Goal: Task Accomplishment & Management: Manage account settings

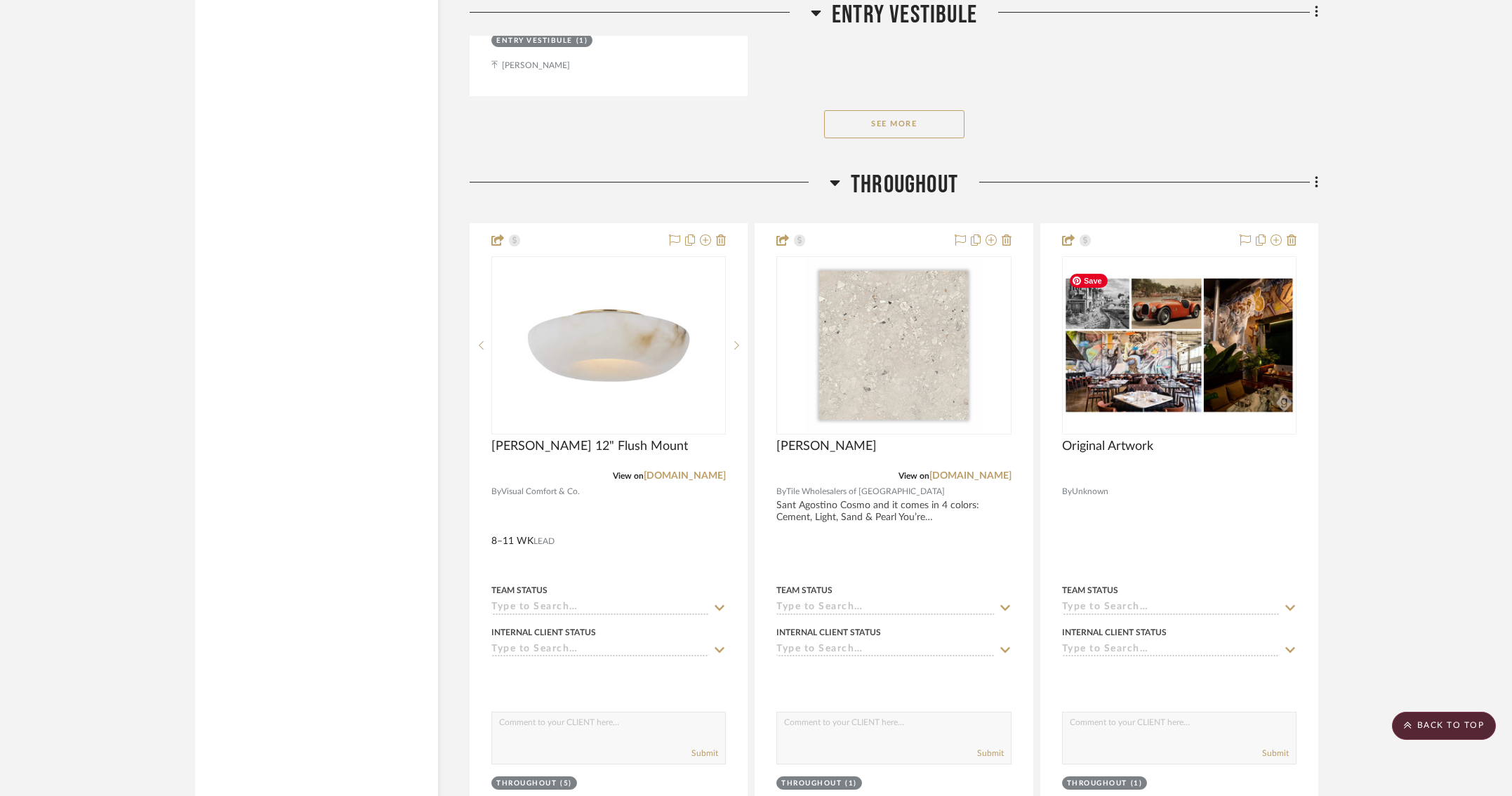
scroll to position [2872, 0]
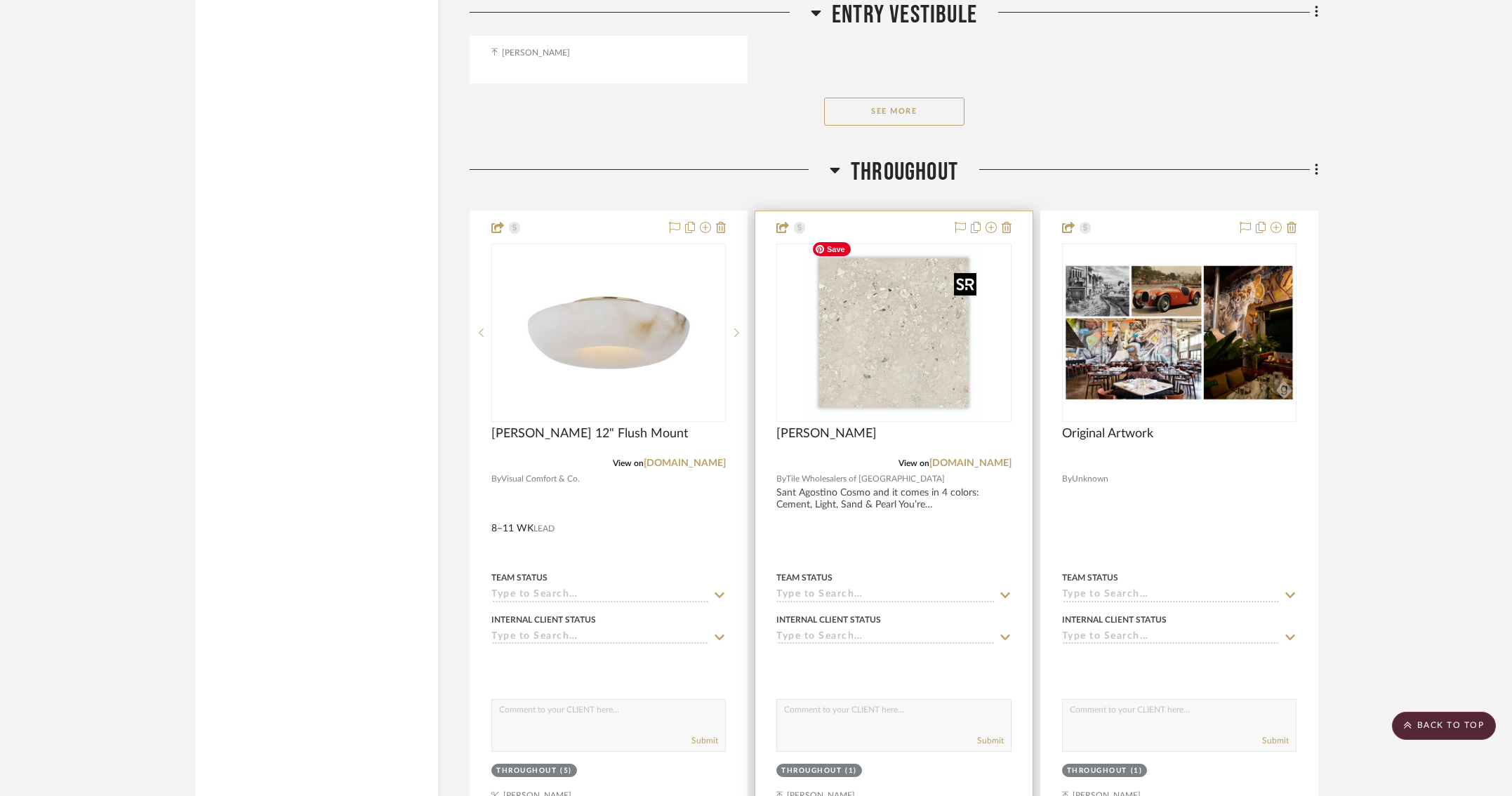
click at [897, 352] on img "0" at bounding box center [893, 333] width 175 height 175
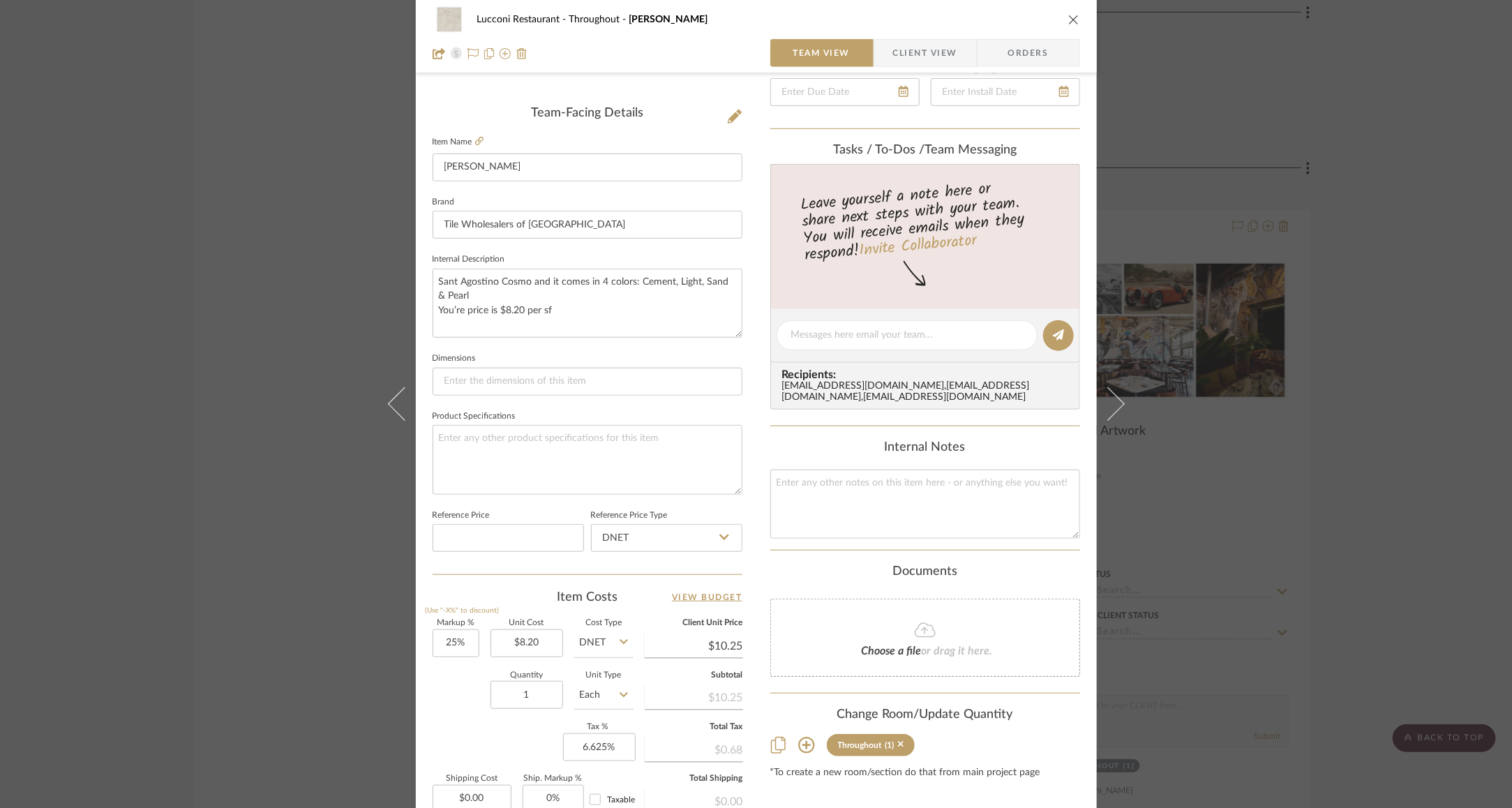
scroll to position [341, 0]
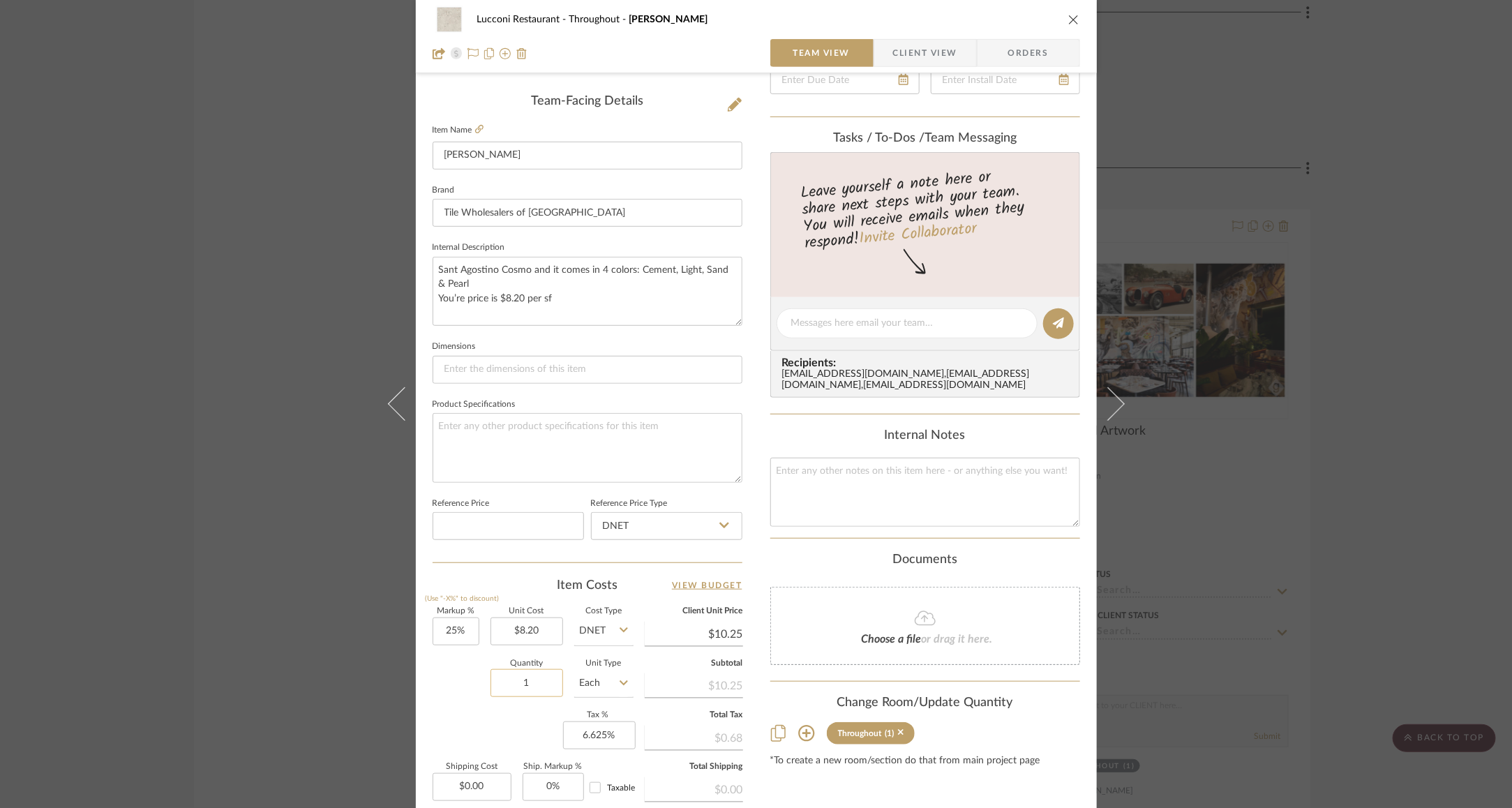
click at [506, 681] on input "1" at bounding box center [527, 683] width 73 height 28
click at [506, 685] on input "1" at bounding box center [527, 683] width 73 height 28
type input "1000"
click at [440, 675] on div "Quantity 1000 Unit Type Each" at bounding box center [532, 685] width 201 height 49
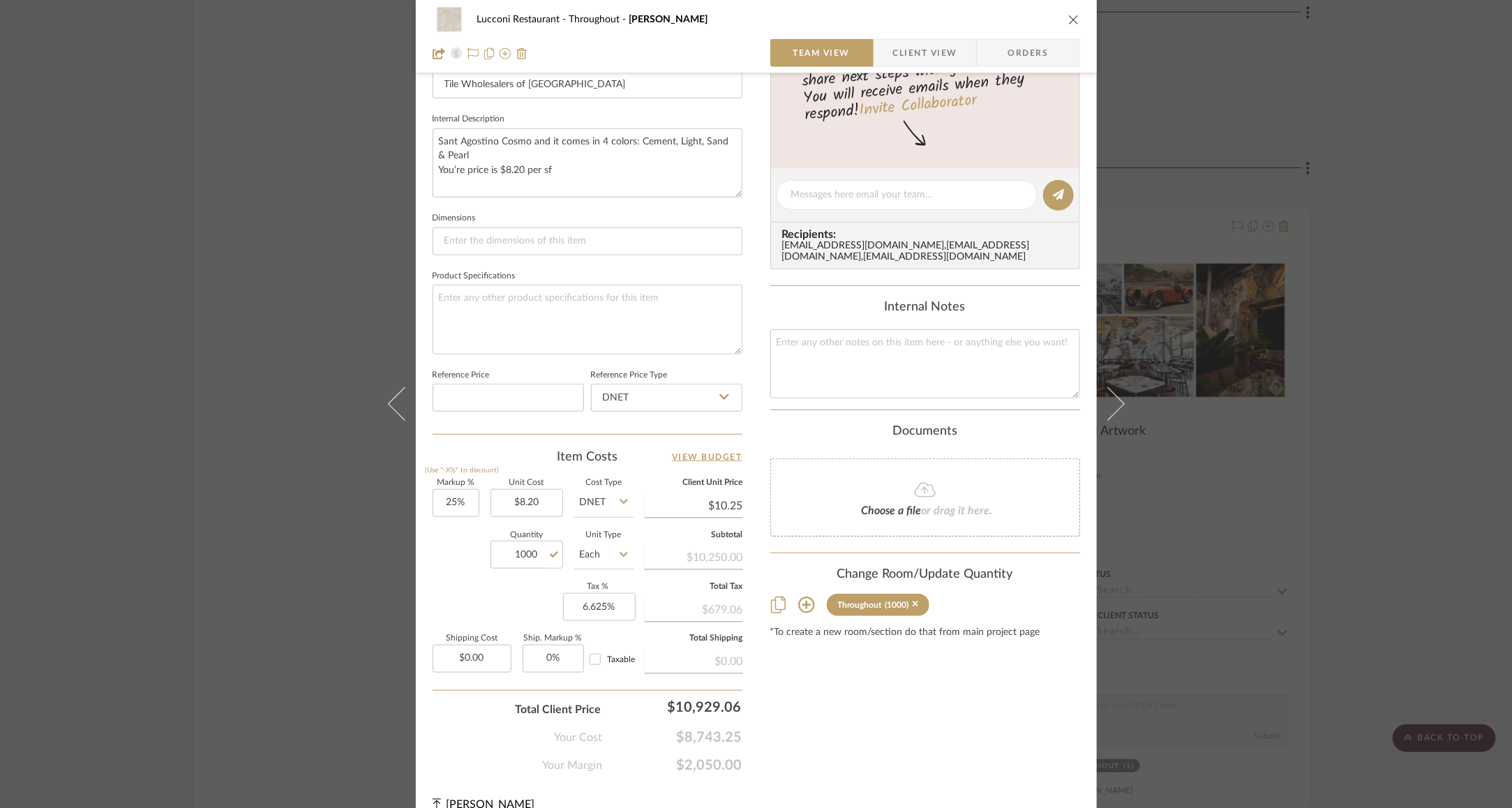
scroll to position [469, 0]
click at [236, 516] on div "Lucconi Restaurant Throughout Terazzo - Taupe Team View Client View Orders Team…" at bounding box center [756, 404] width 1512 height 808
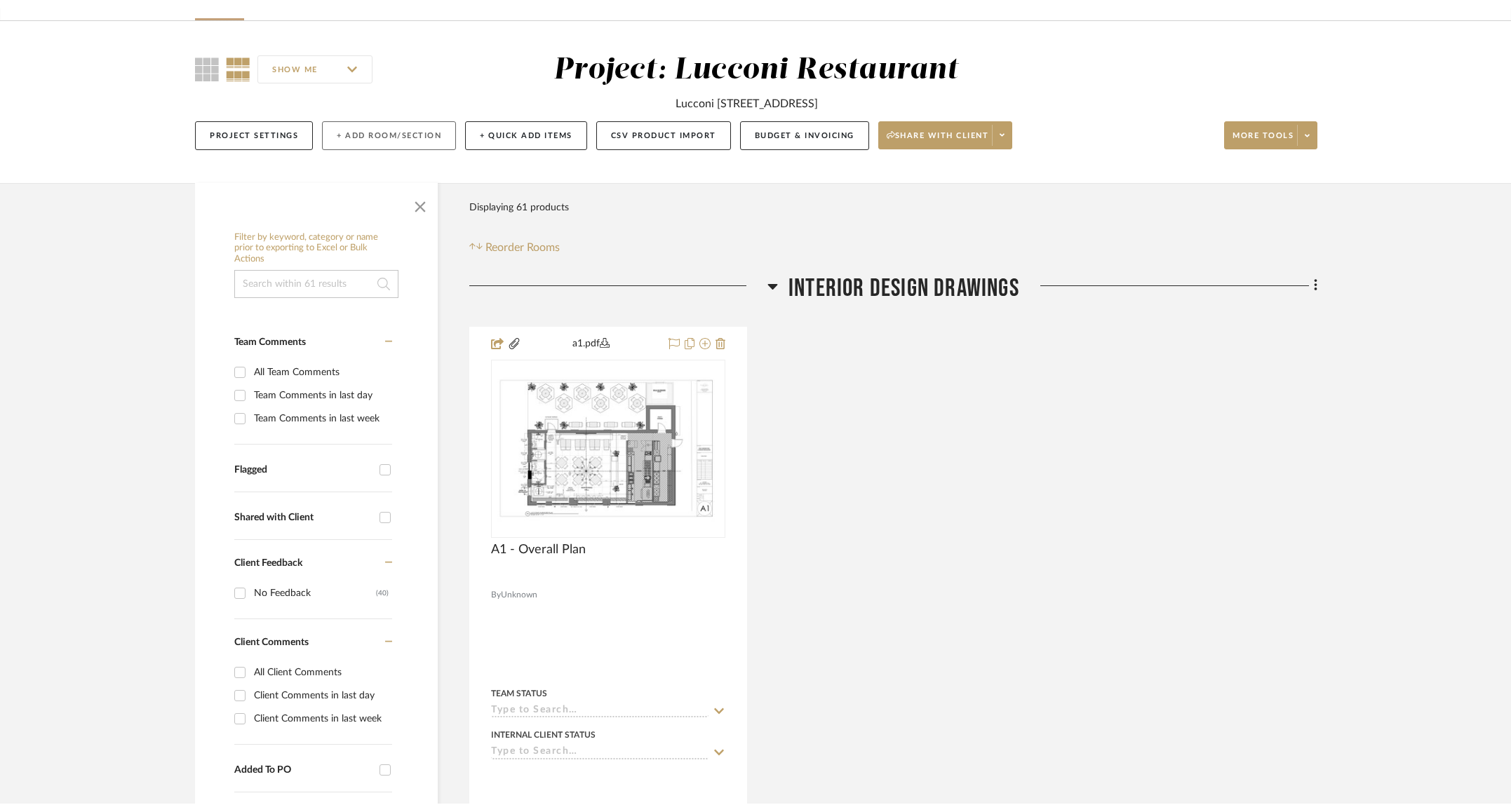
scroll to position [0, 0]
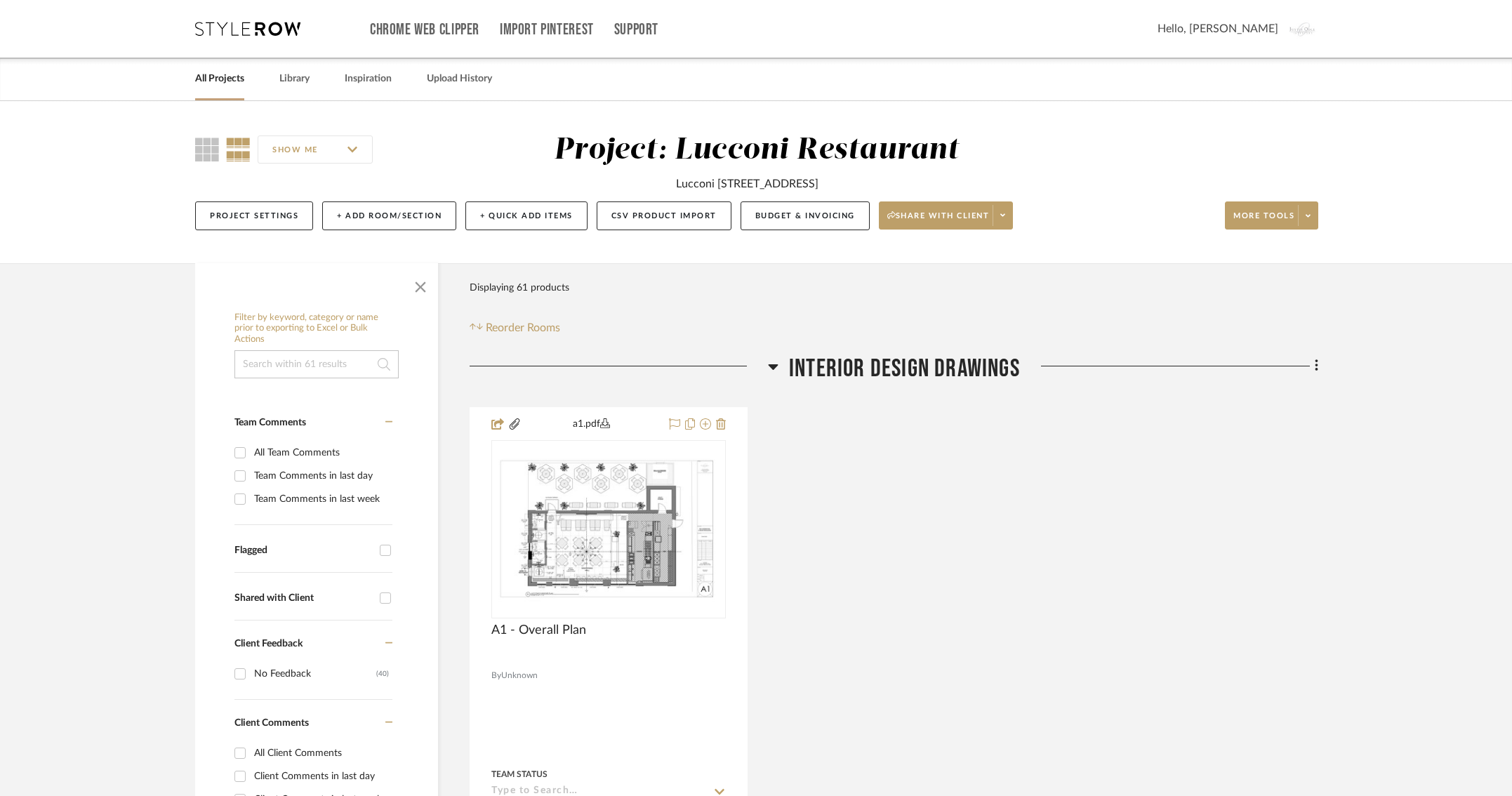
click at [236, 32] on icon at bounding box center [248, 28] width 105 height 14
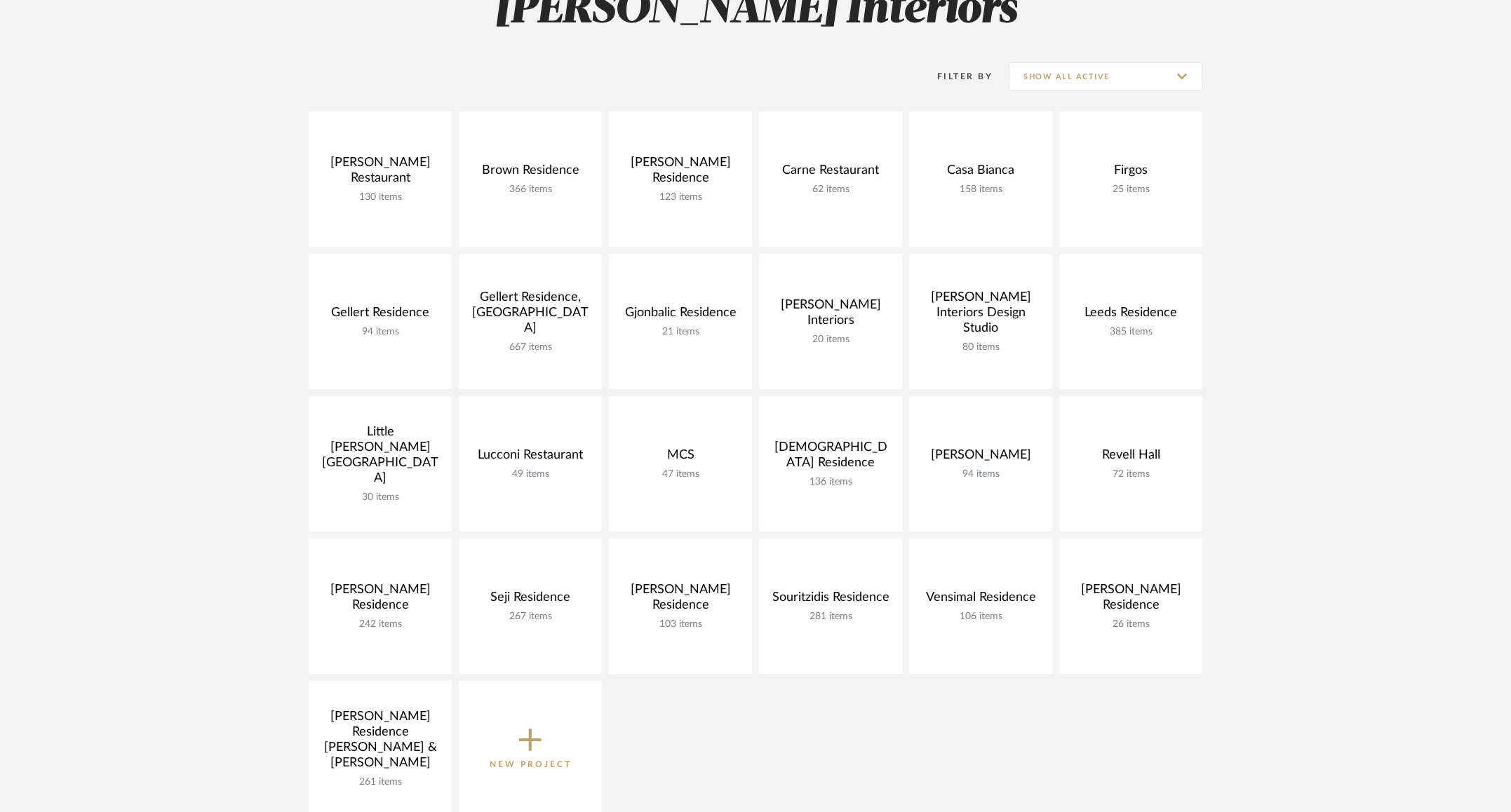
scroll to position [278, 0]
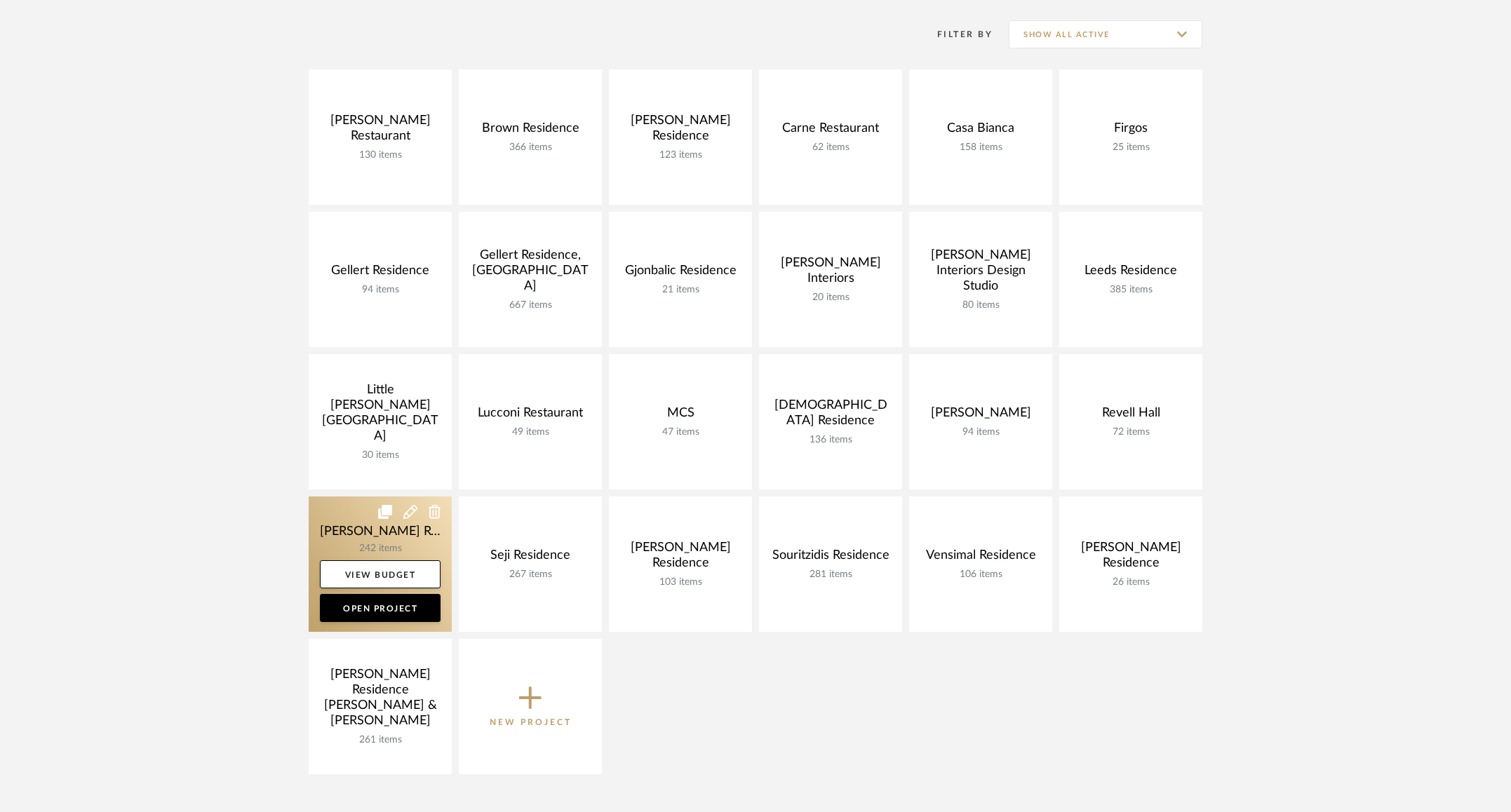
click at [359, 531] on link at bounding box center [380, 564] width 143 height 135
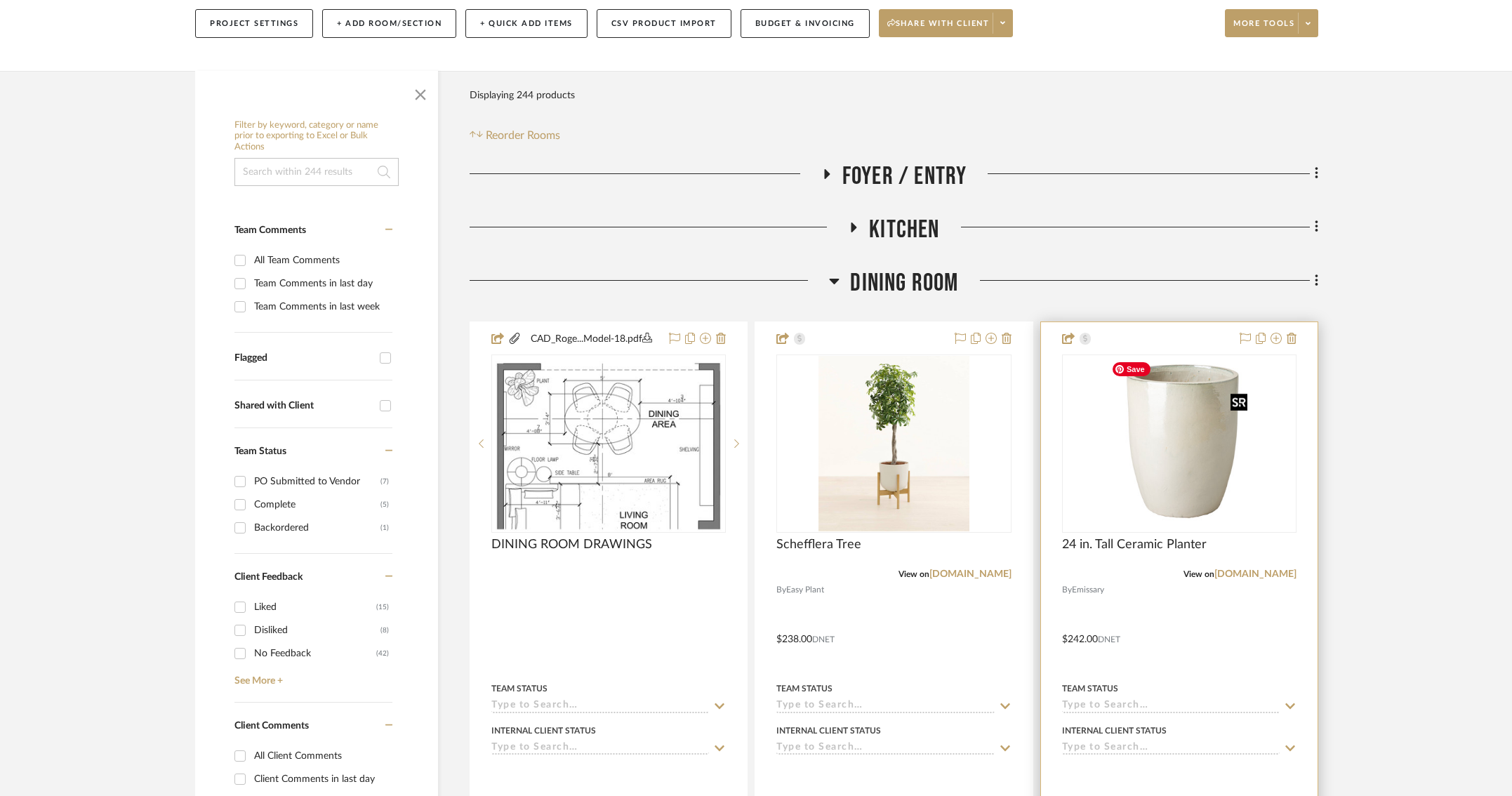
scroll to position [179, 0]
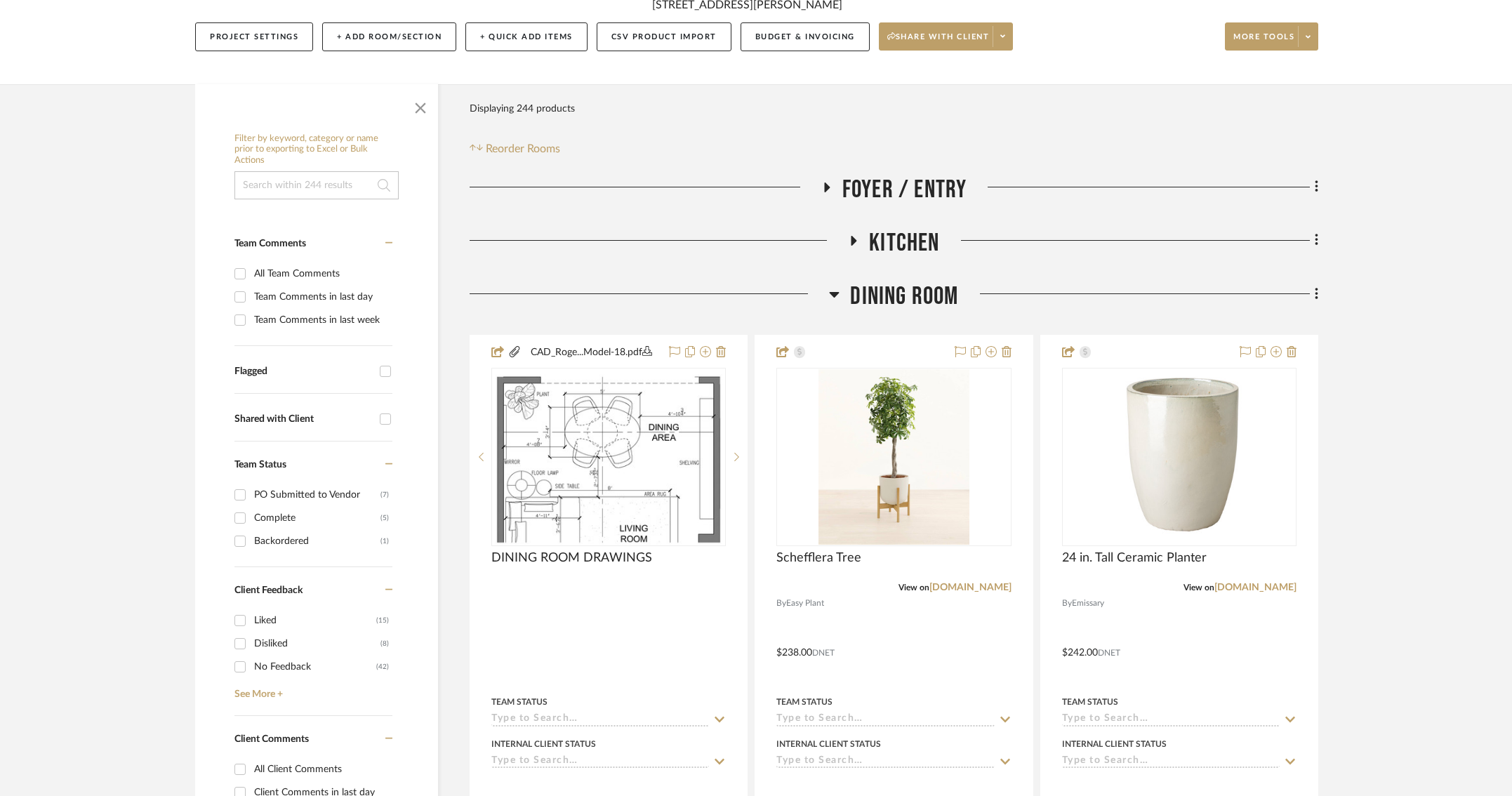
click at [835, 291] on icon at bounding box center [834, 294] width 11 height 17
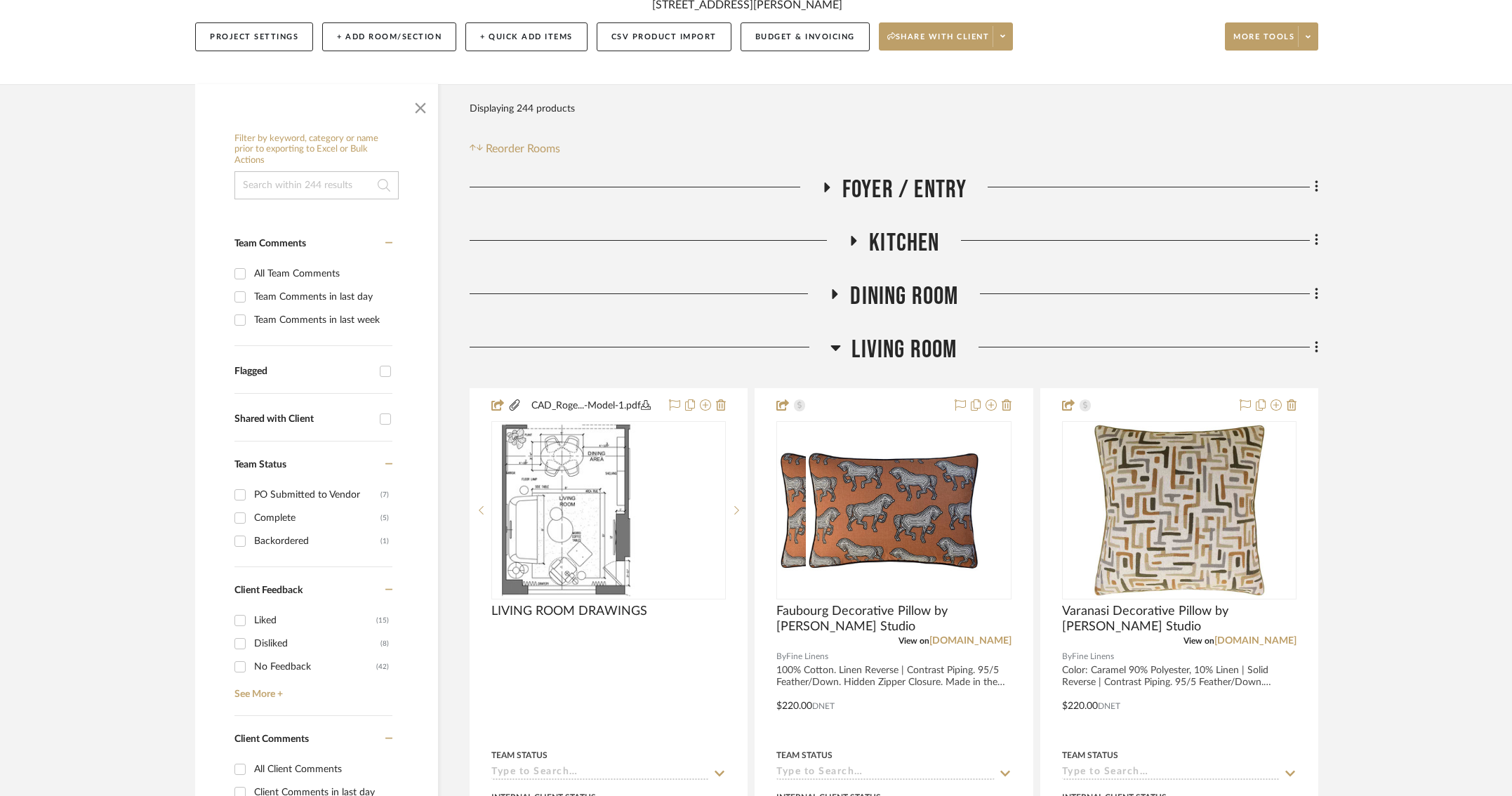
click at [837, 343] on icon at bounding box center [835, 347] width 11 height 17
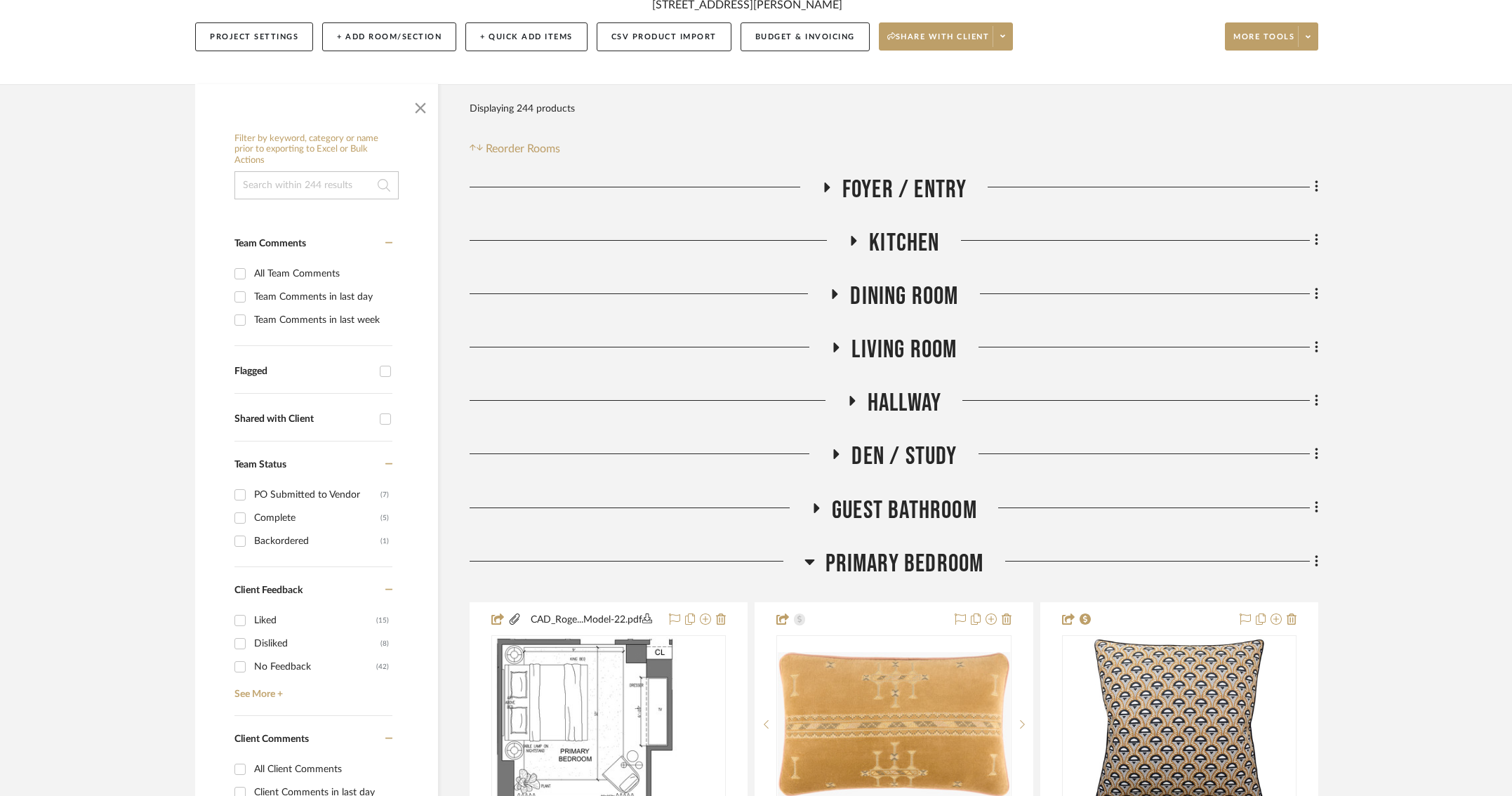
click at [851, 243] on icon at bounding box center [853, 240] width 17 height 11
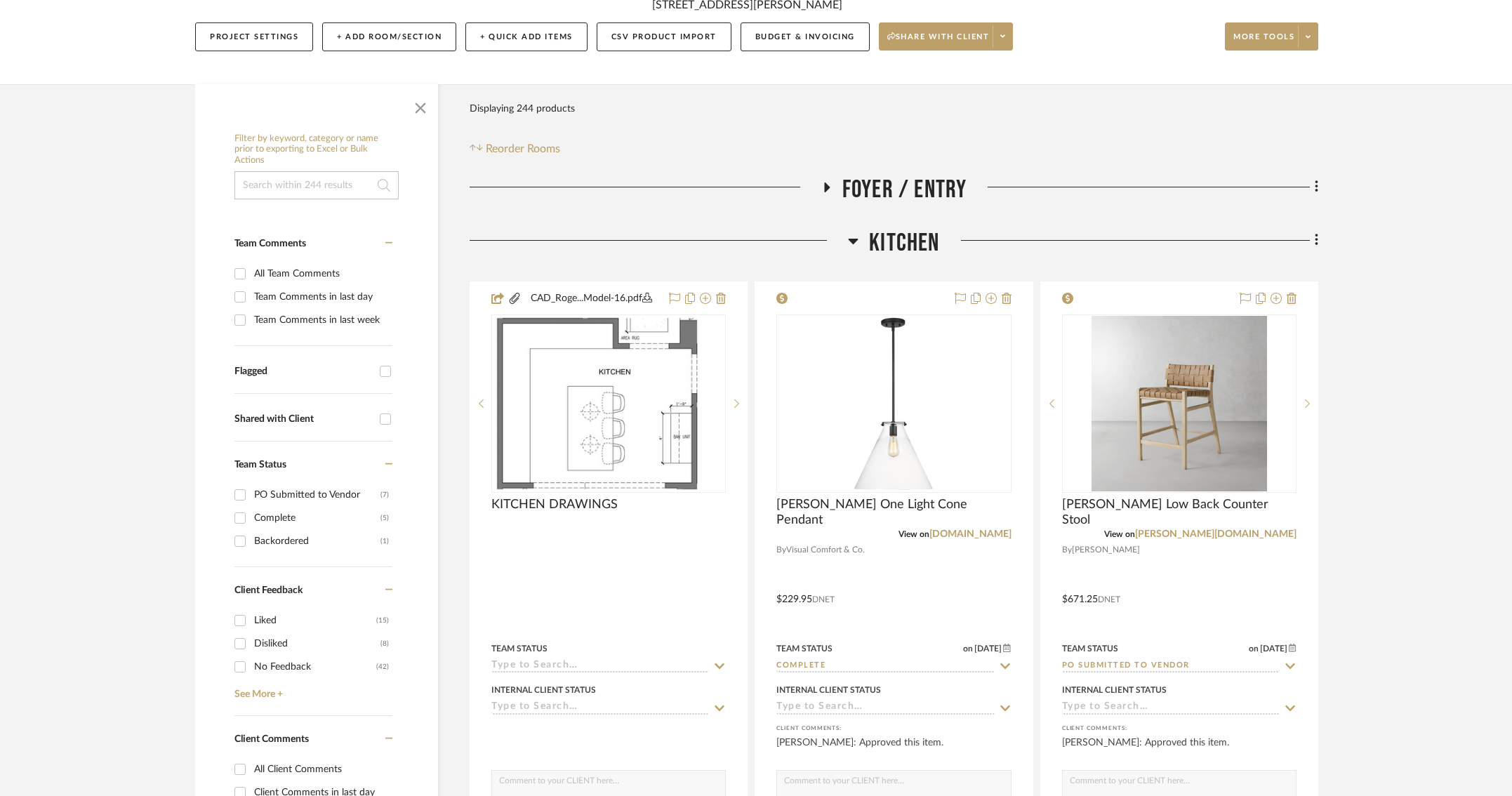
click at [856, 239] on icon at bounding box center [853, 241] width 10 height 6
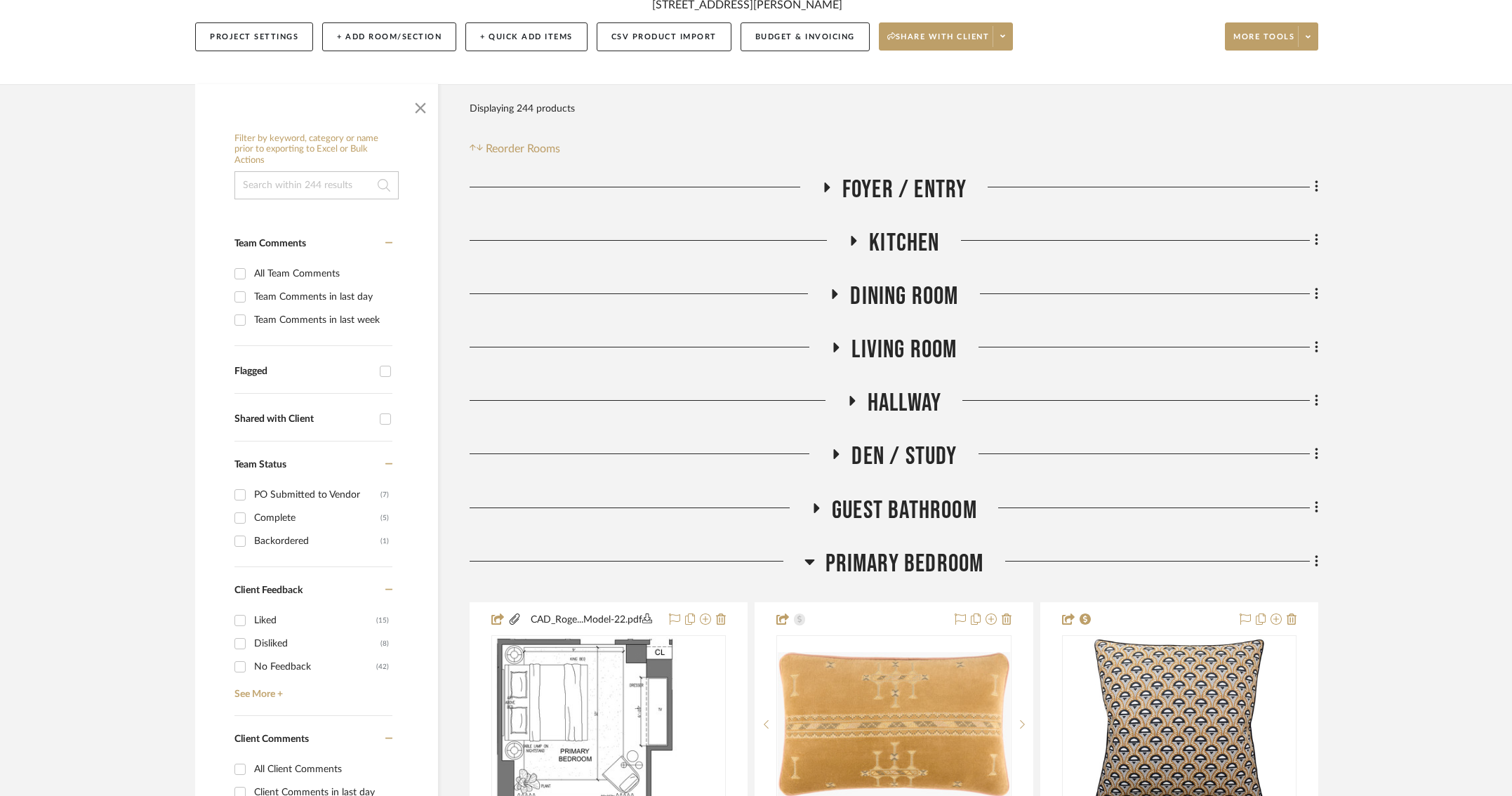
click at [852, 243] on icon at bounding box center [854, 241] width 6 height 10
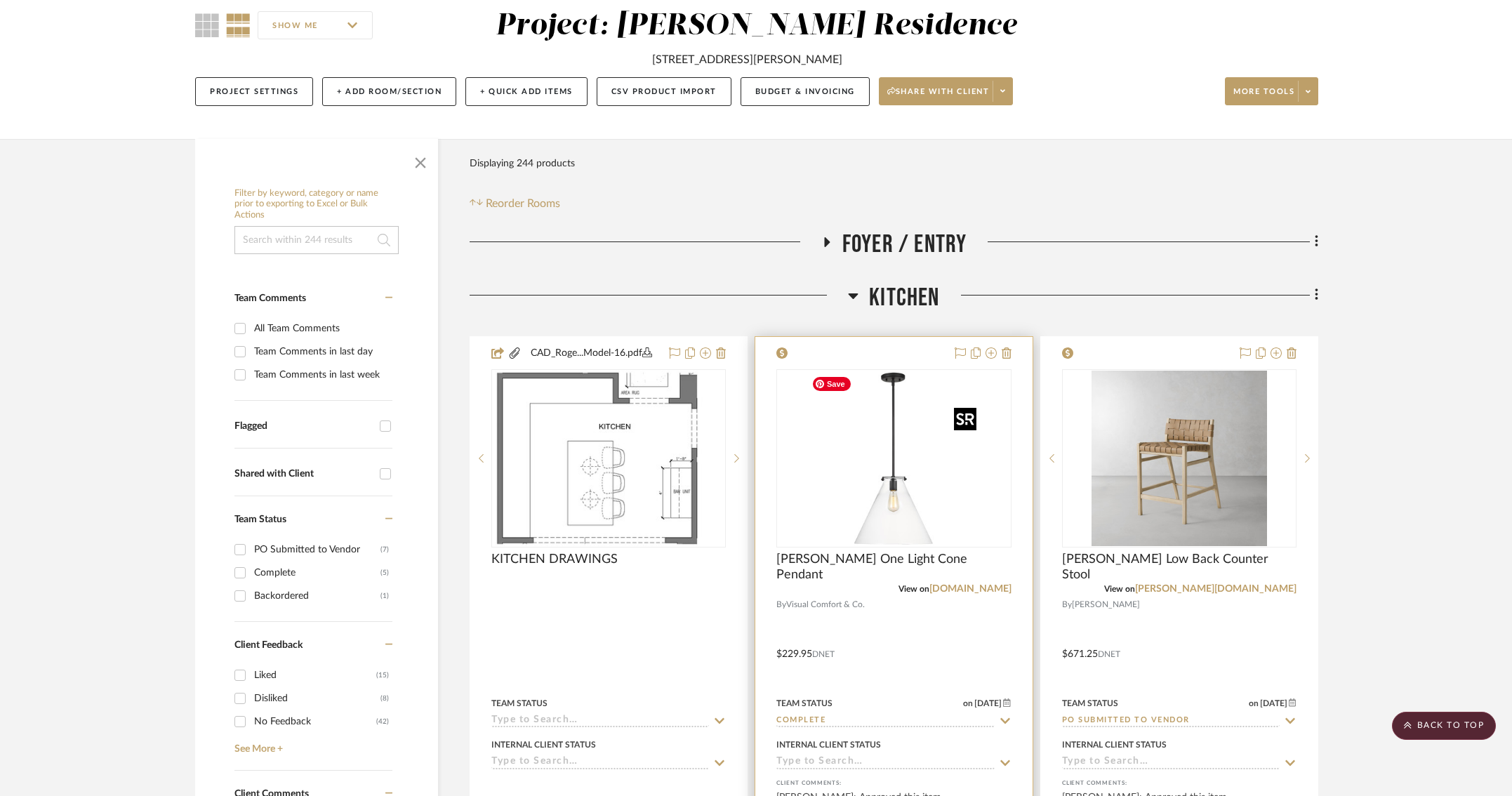
scroll to position [0, 1]
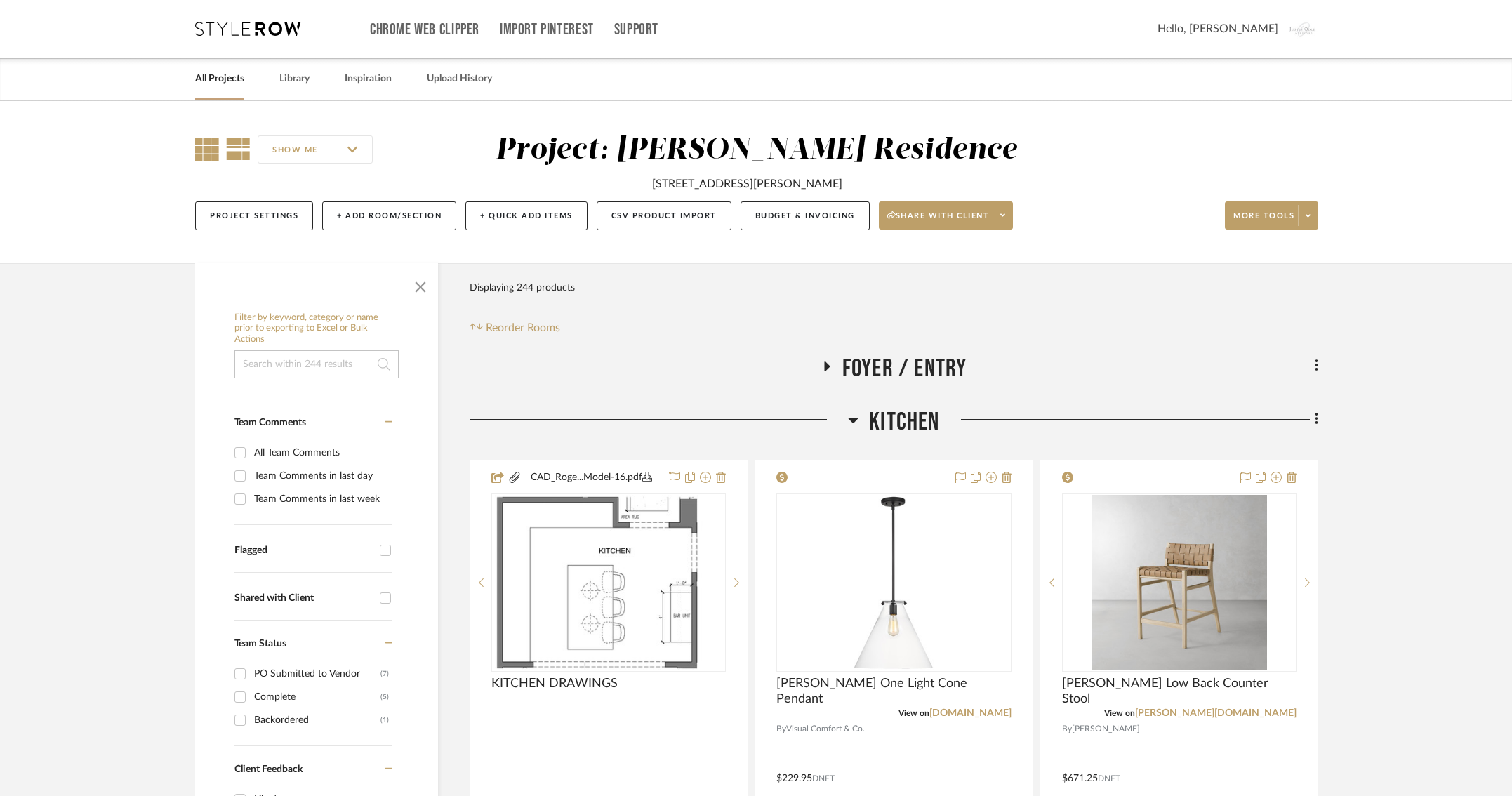
click at [200, 149] on icon at bounding box center [207, 149] width 24 height 24
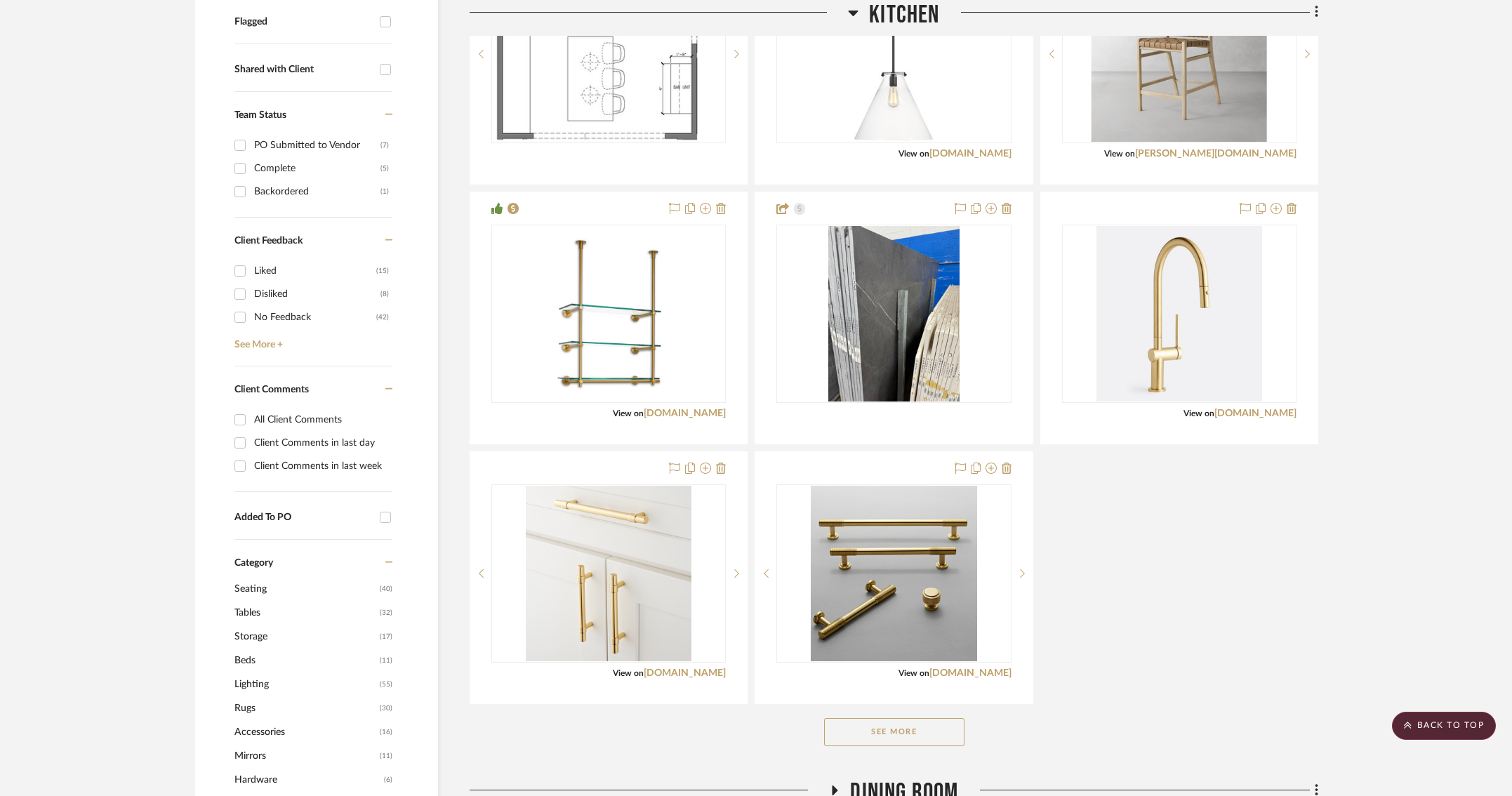
scroll to position [535, 1]
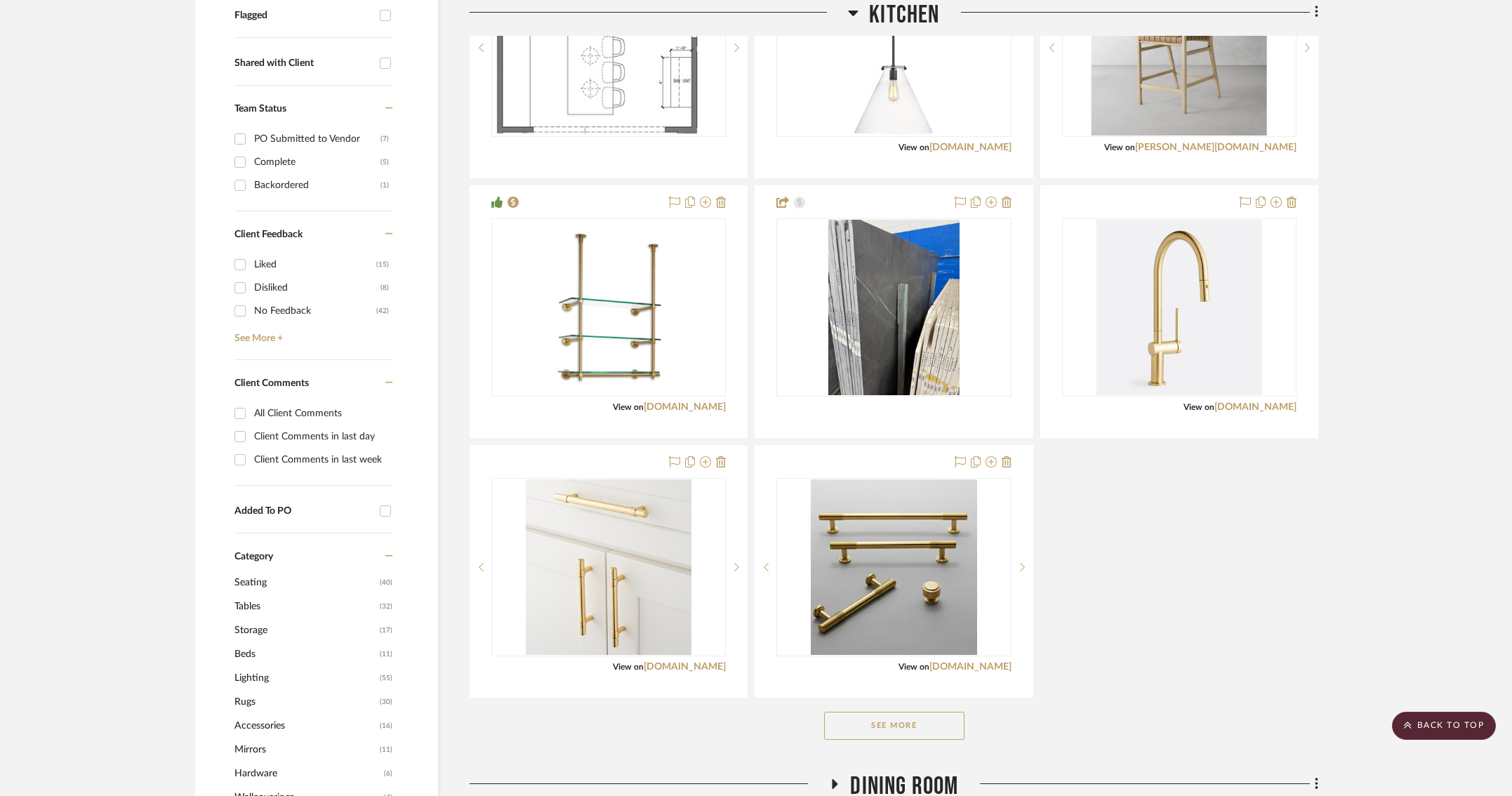
click at [934, 716] on button "See More" at bounding box center [894, 725] width 140 height 28
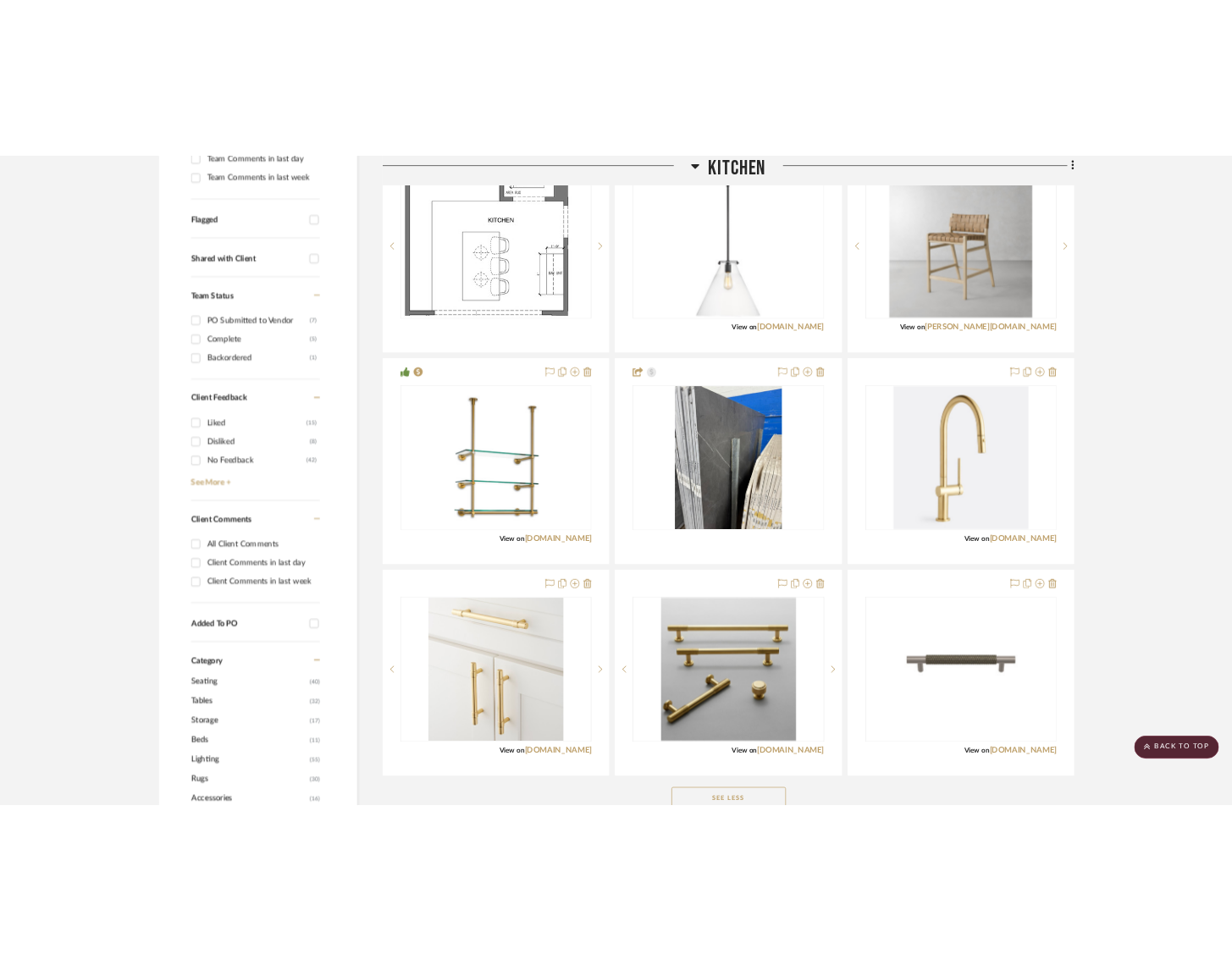
scroll to position [541, 1]
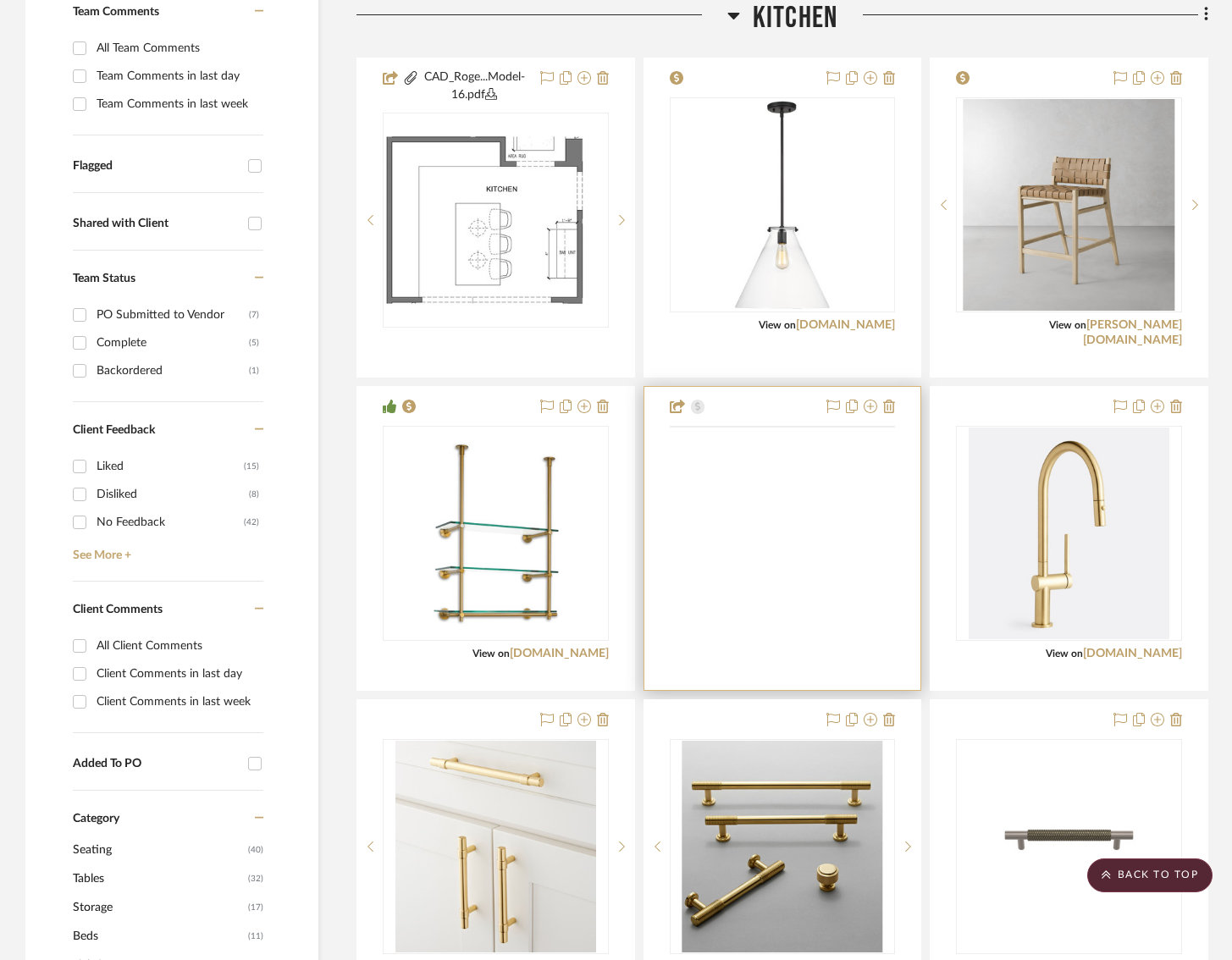
click at [0, 0] on img at bounding box center [0, 0] width 0 height 0
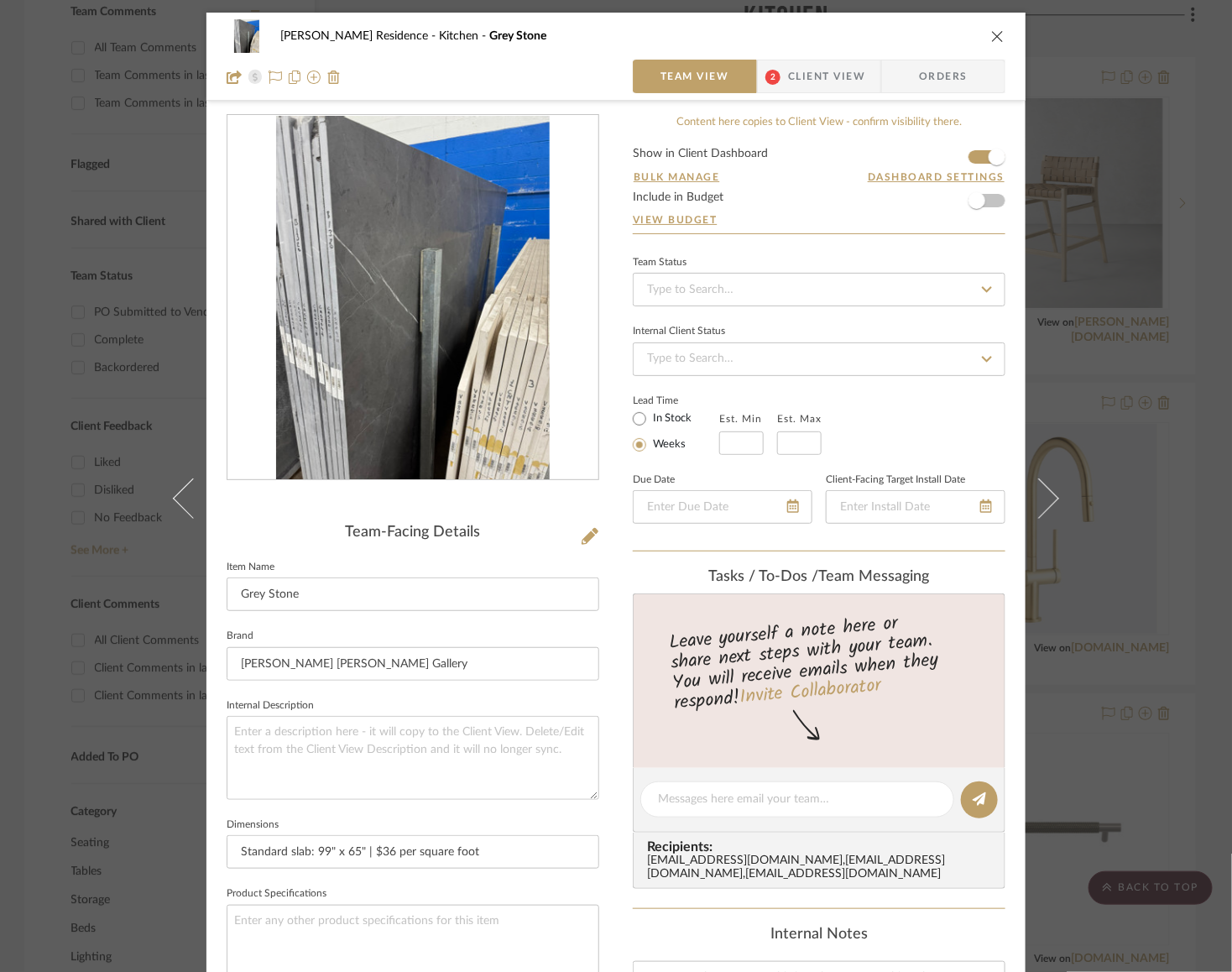
scroll to position [582, 0]
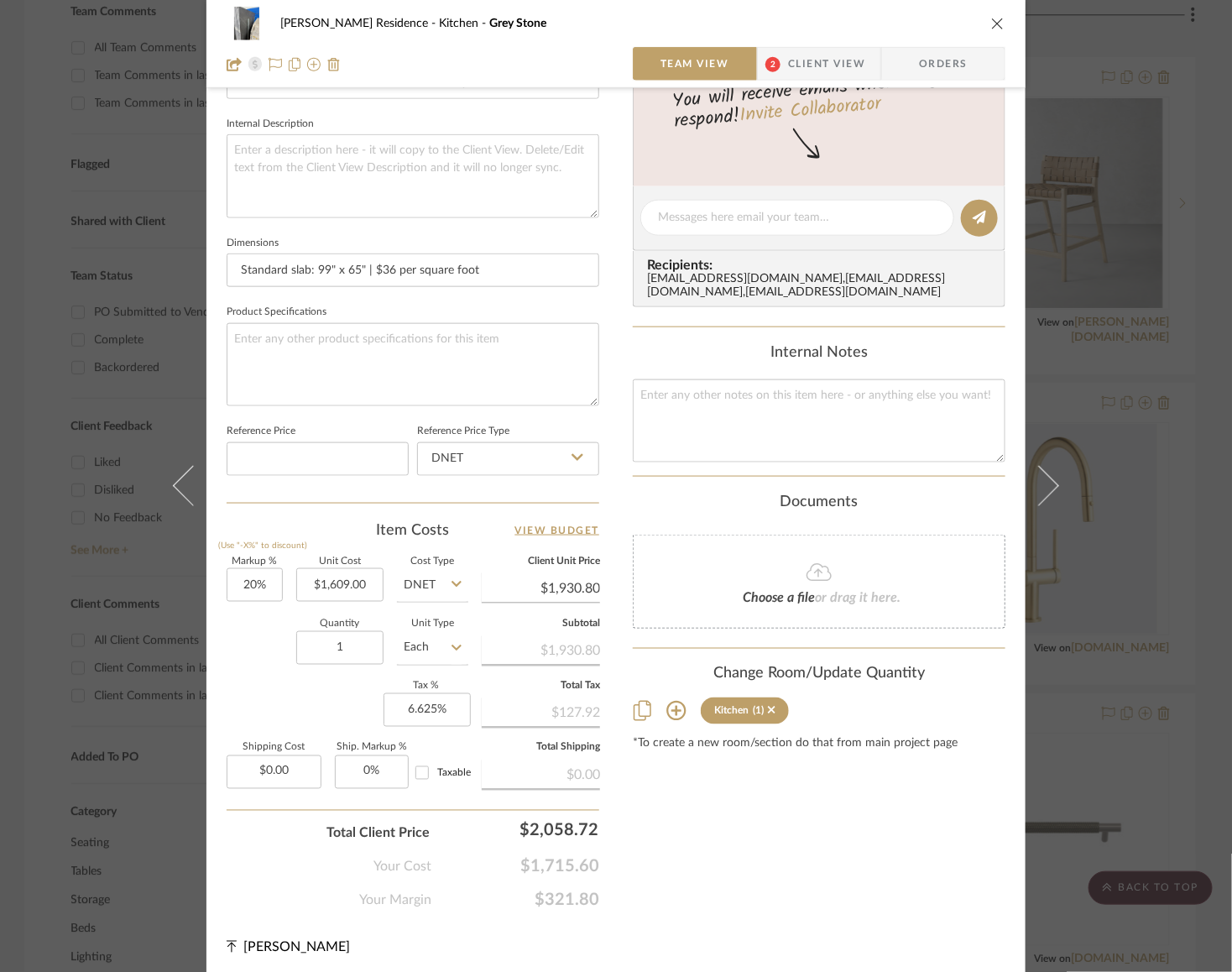
click at [258, 666] on div "Quantity 1 Unit Type Each" at bounding box center [347, 649] width 242 height 59
click at [215, 658] on div "[PERSON_NAME] Residence Kitchen Grey Stone Team View 2 Client View Orders Team-…" at bounding box center [616, 204] width 819 height 1547
click at [614, 357] on div "[PERSON_NAME] Residence Kitchen Grey Stone Team View 2 Client View Orders Team-…" at bounding box center [616, 204] width 819 height 1547
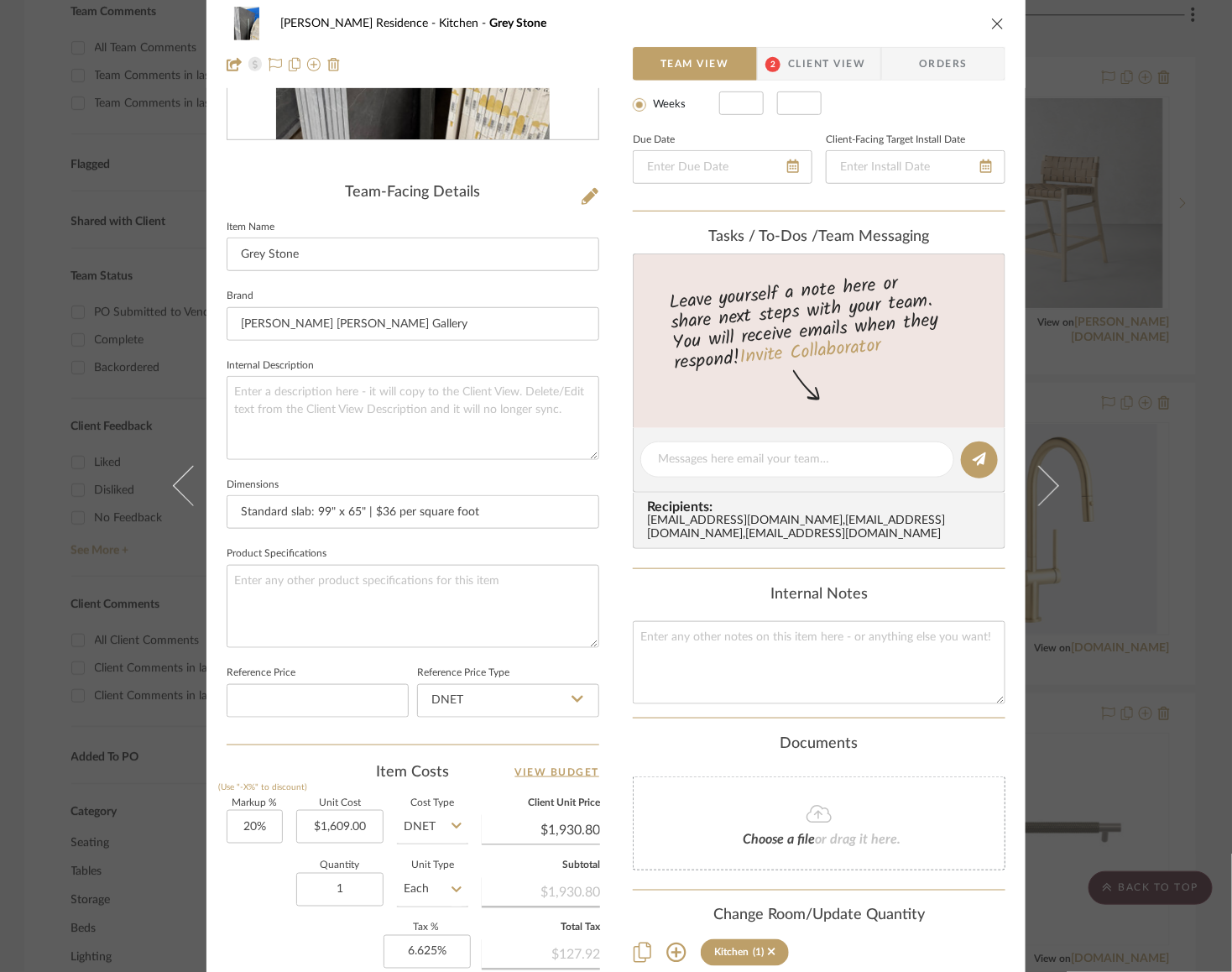
scroll to position [0, 0]
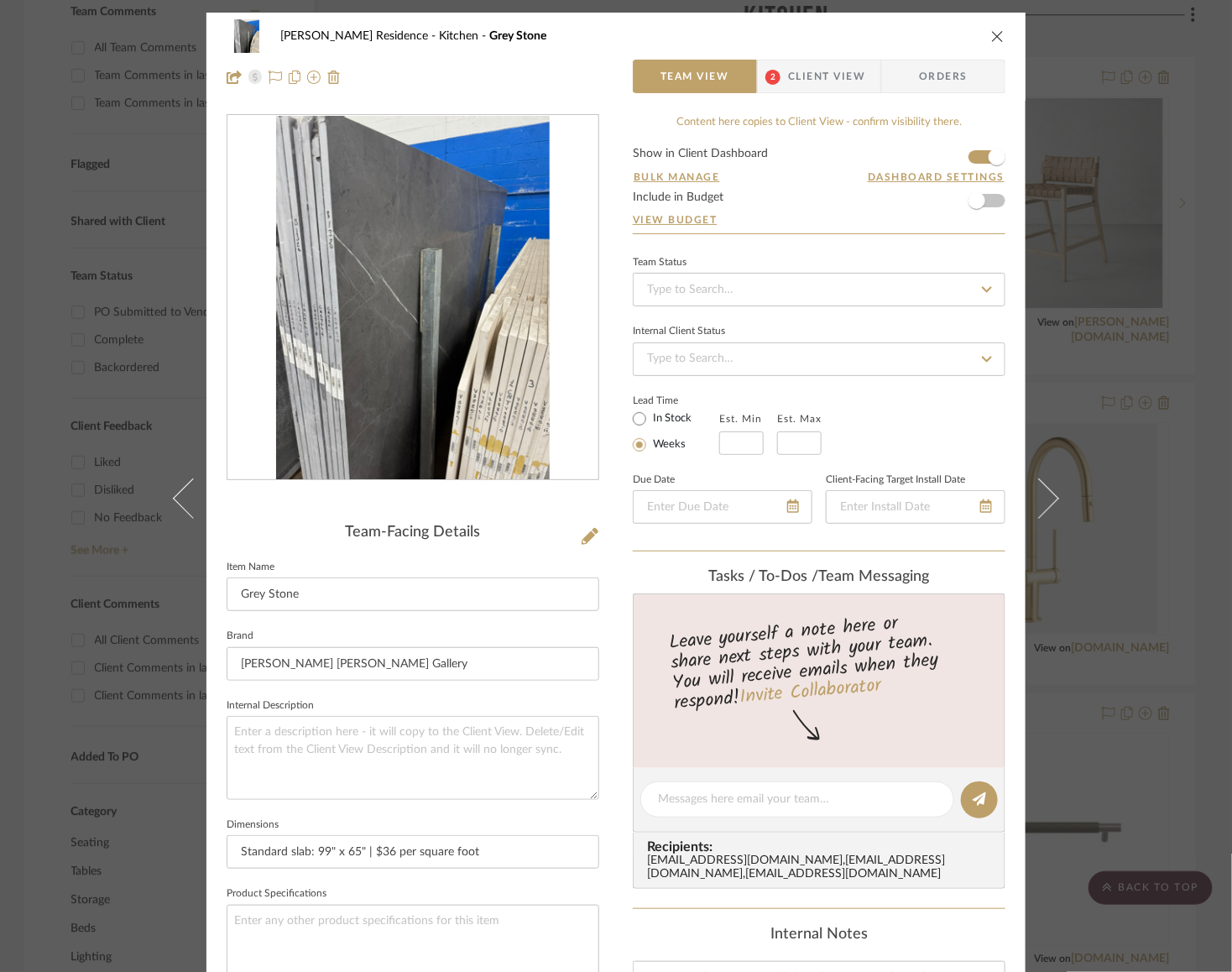
click at [991, 34] on icon "close" at bounding box center [998, 36] width 14 height 14
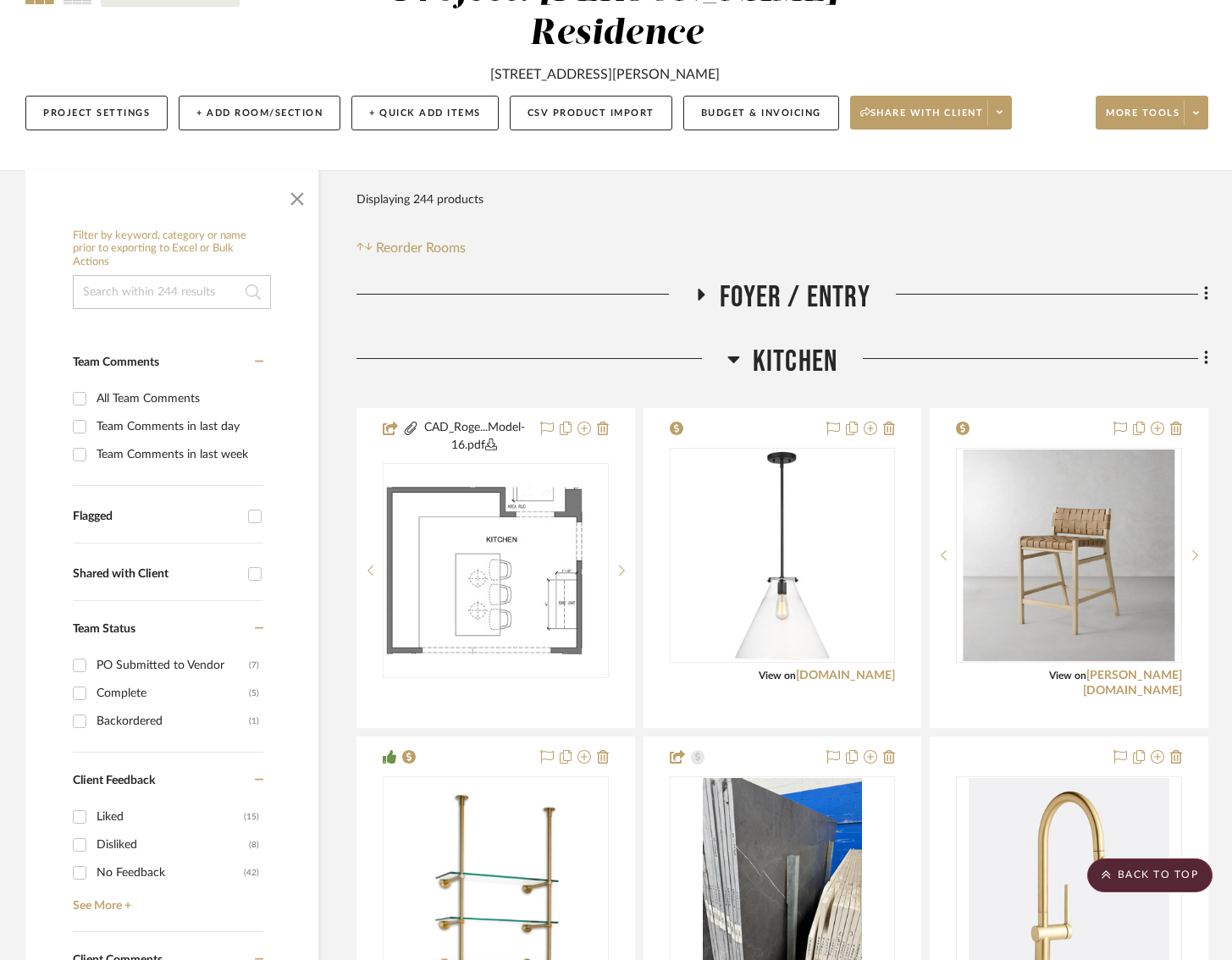
scroll to position [1, 1]
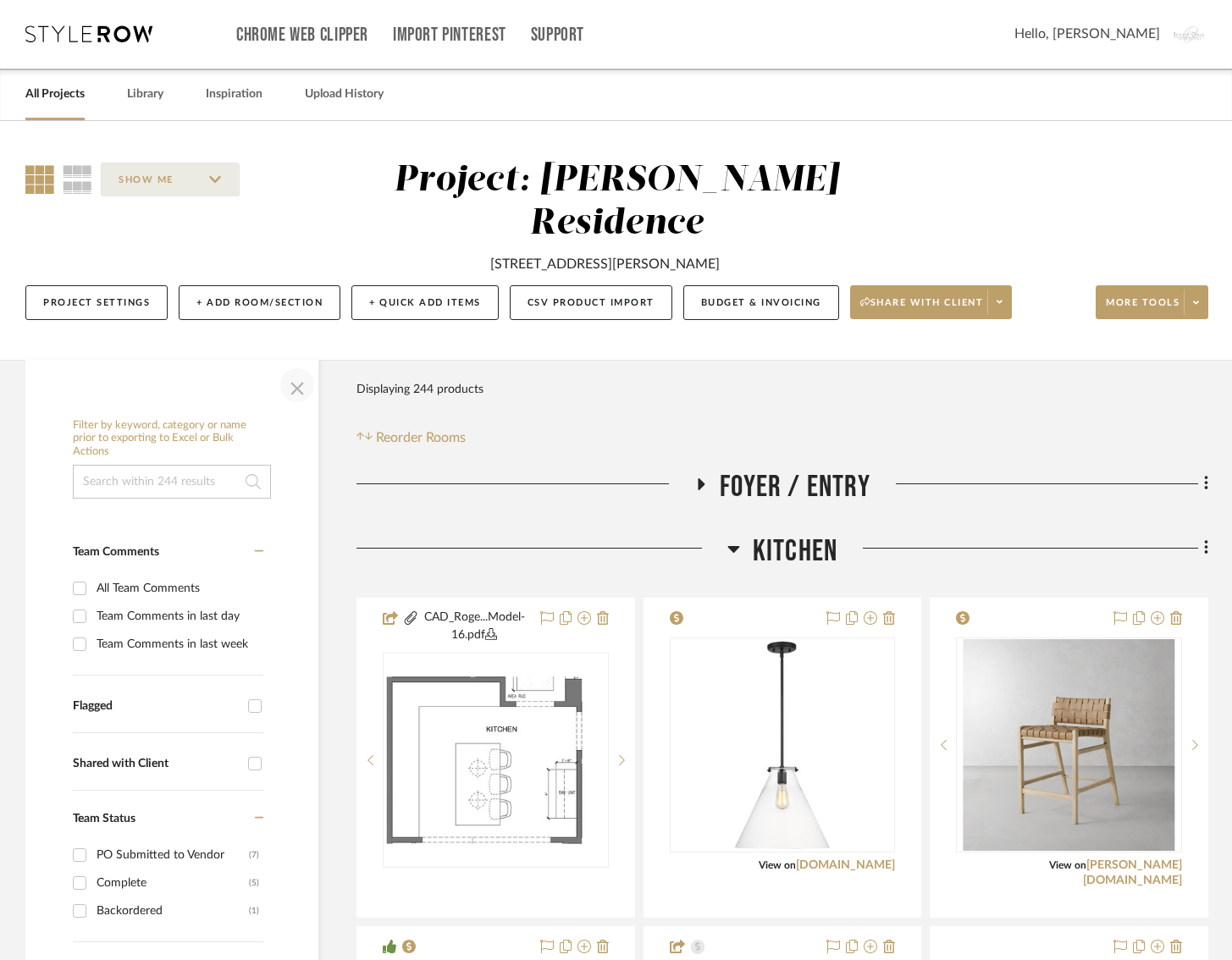
click at [303, 365] on span "button" at bounding box center [297, 386] width 41 height 41
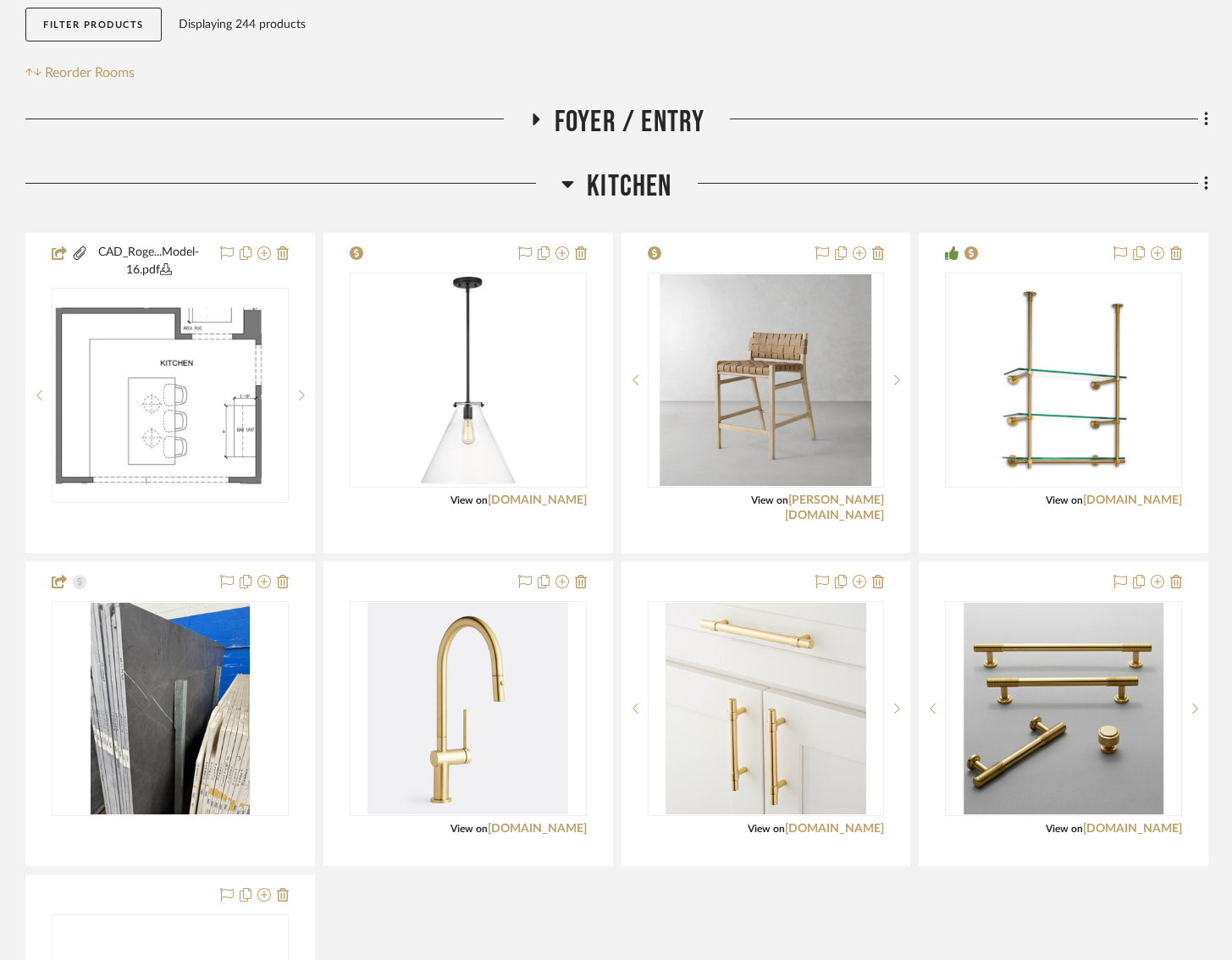
scroll to position [376, 1]
